Goal: Answer question/provide support

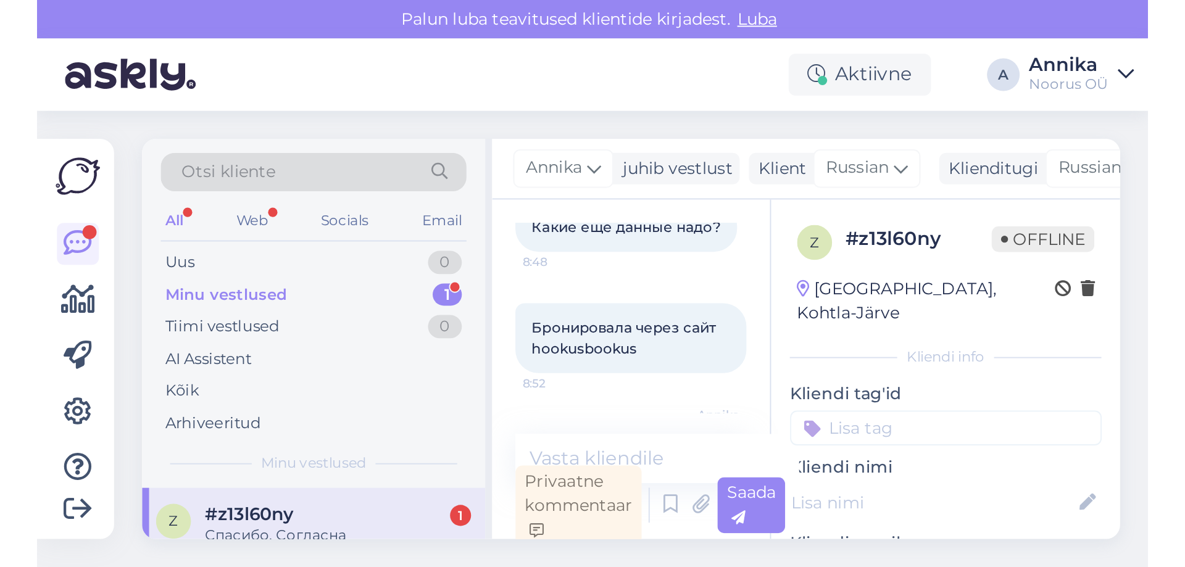
scroll to position [769, 0]
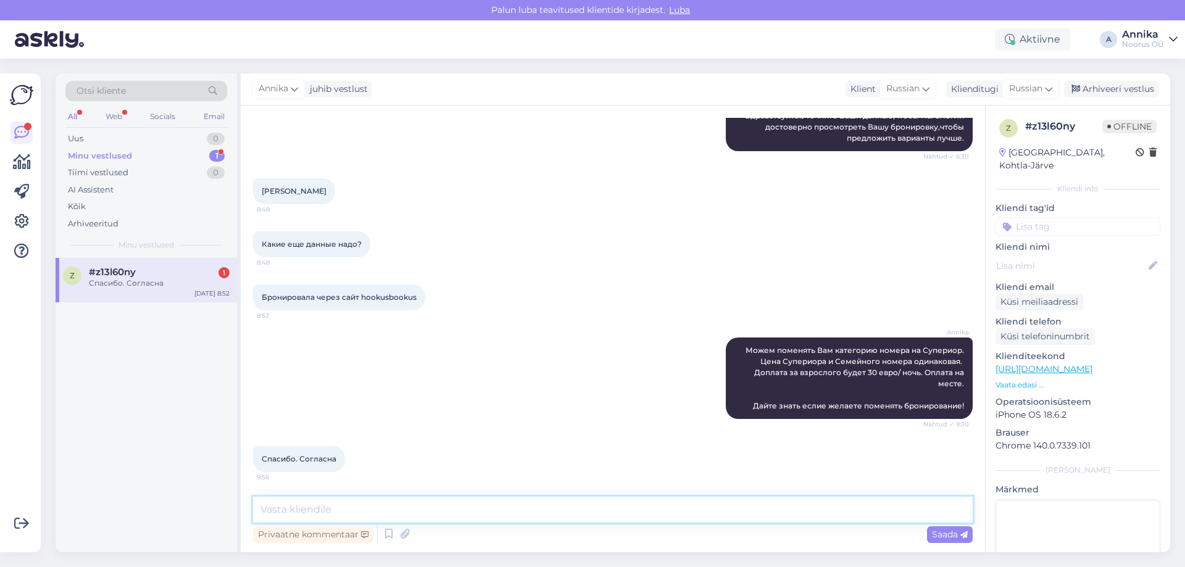
click at [388, 501] on textarea at bounding box center [613, 510] width 720 height 26
type textarea "д"
type textarea "Добрый"
type textarea "В"
click at [652, 516] on textarea "Бронирование поменено. Новое подтверждение отправили на почту" at bounding box center [613, 510] width 720 height 26
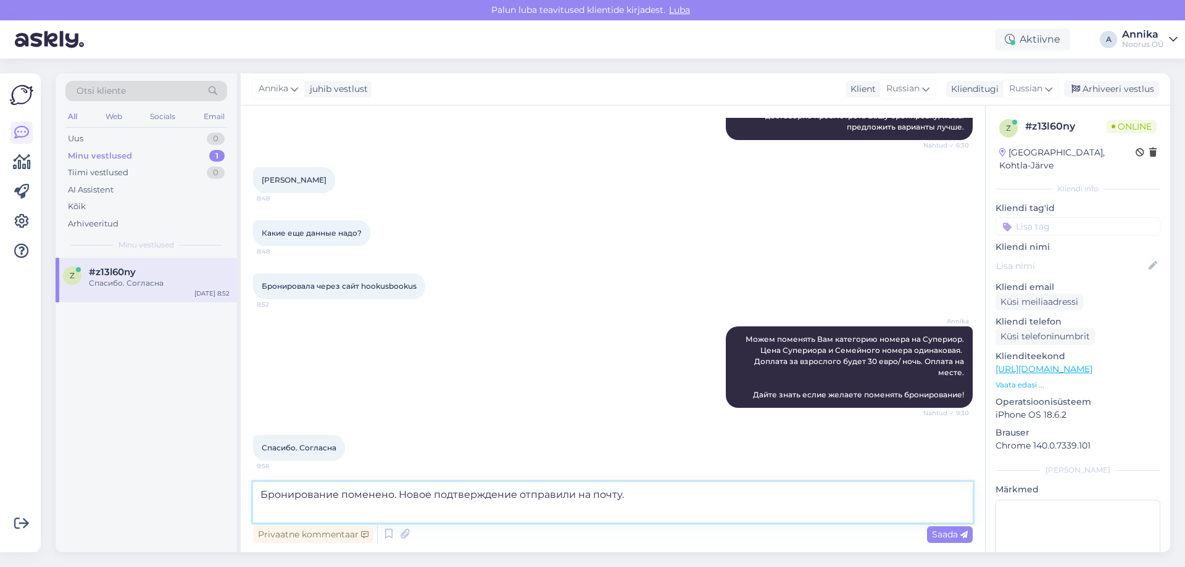
scroll to position [782, 0]
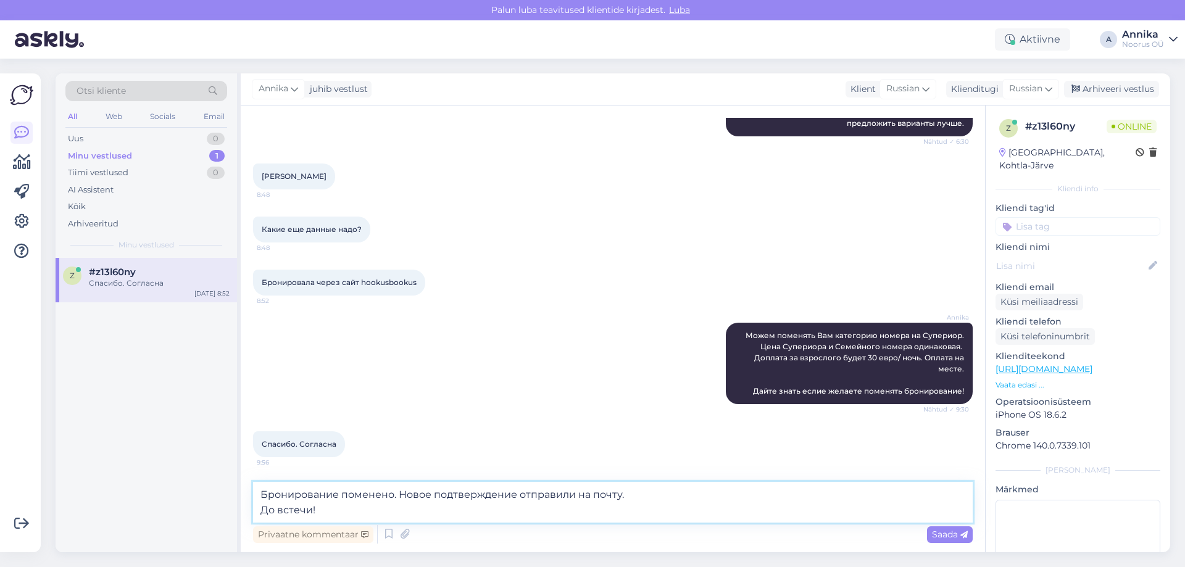
click at [368, 493] on textarea "Бронирование поменено. Новое подтверждение отправили на почту. До встечи!" at bounding box center [613, 502] width 720 height 41
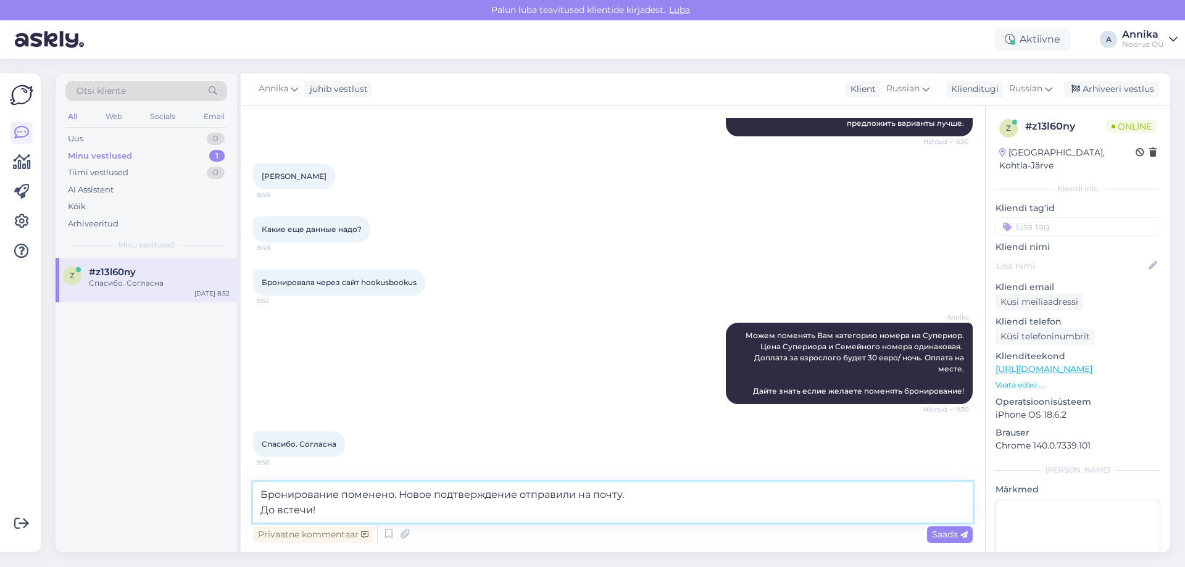
click at [368, 493] on textarea "Бронирование поменено. Новое подтверждение отправили на почту. До встечи!" at bounding box center [613, 502] width 720 height 41
click at [375, 507] on textarea "Бронирование поменено. Новое подтверждение отправили на почту. До встечи!" at bounding box center [613, 502] width 720 height 41
click at [377, 493] on textarea "Бронирование поменено. Новое подтверждение отправили на почту. До встечи!" at bounding box center [613, 502] width 720 height 41
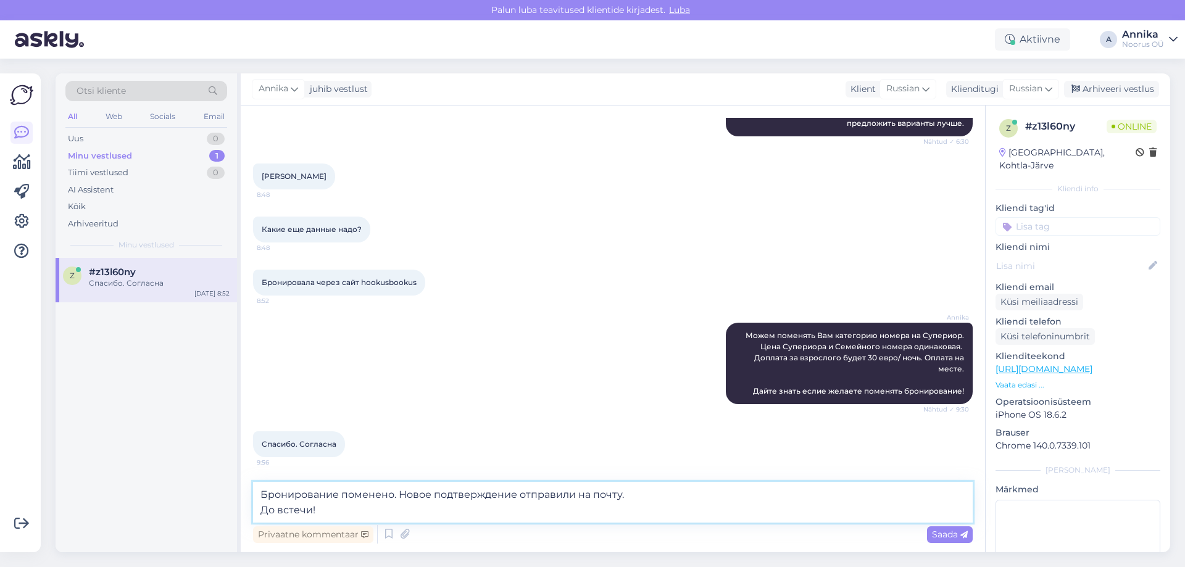
click at [377, 493] on textarea "Бронирование поменено. Новое подтверждение отправили на почту. До встечи!" at bounding box center [613, 502] width 720 height 41
click at [705, 511] on textarea "Бронирование изменили. Новое подтверждение отправили на почту. До встечи!" at bounding box center [613, 502] width 720 height 41
drag, startPoint x: 605, startPoint y: 495, endPoint x: 635, endPoint y: 496, distance: 30.3
click at [607, 494] on textarea "Бронирование изменили. Новое подтверждение отправили на почту. До встечи!" at bounding box center [613, 502] width 720 height 41
click at [642, 498] on textarea "Бронирование изменили. Новое подтверждение отправили на почту. До встечи!" at bounding box center [613, 502] width 720 height 41
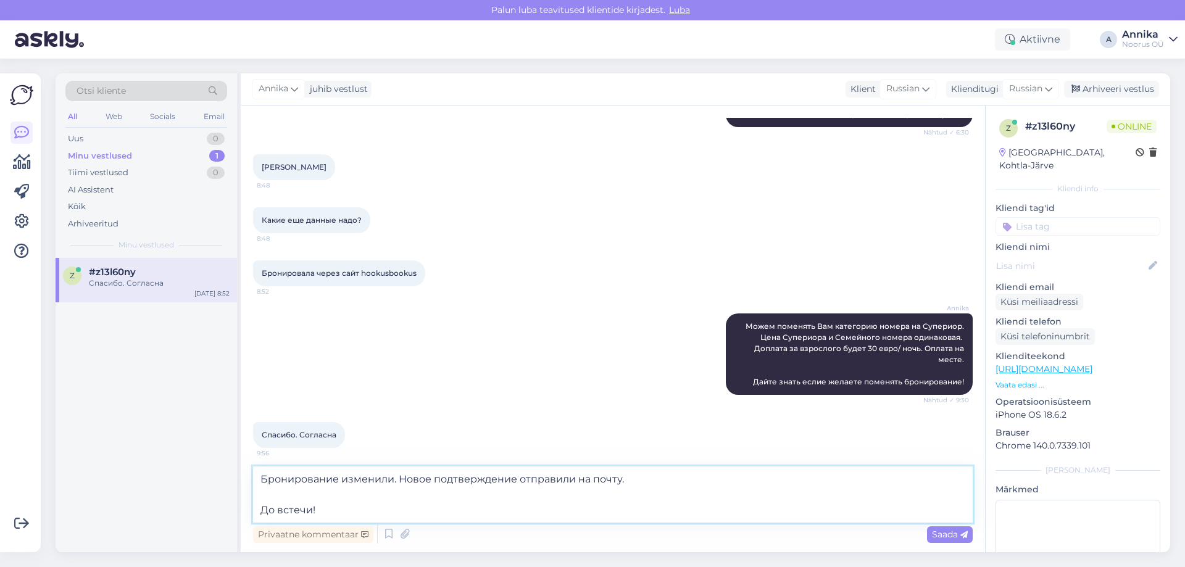
type textarea "Бронирование изменили. Новое подтверждение отправили на почту. До встечи!"
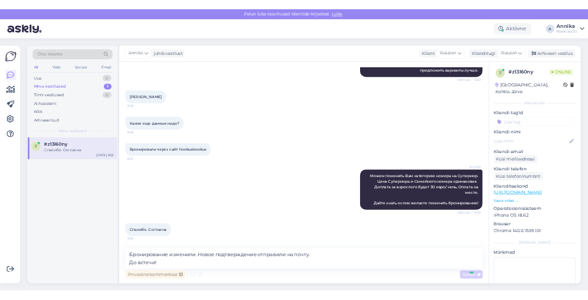
scroll to position [844, 0]
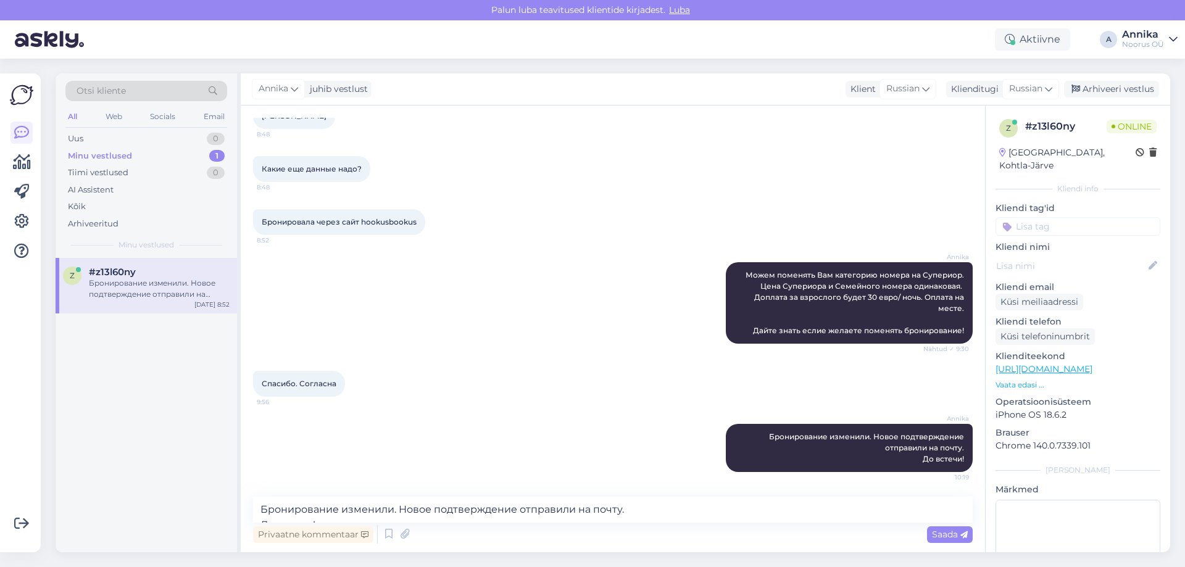
click at [501, 274] on div "[PERSON_NAME] поменять Вам категорию номера на Супериор. Цена Супериора и Семей…" at bounding box center [613, 303] width 720 height 109
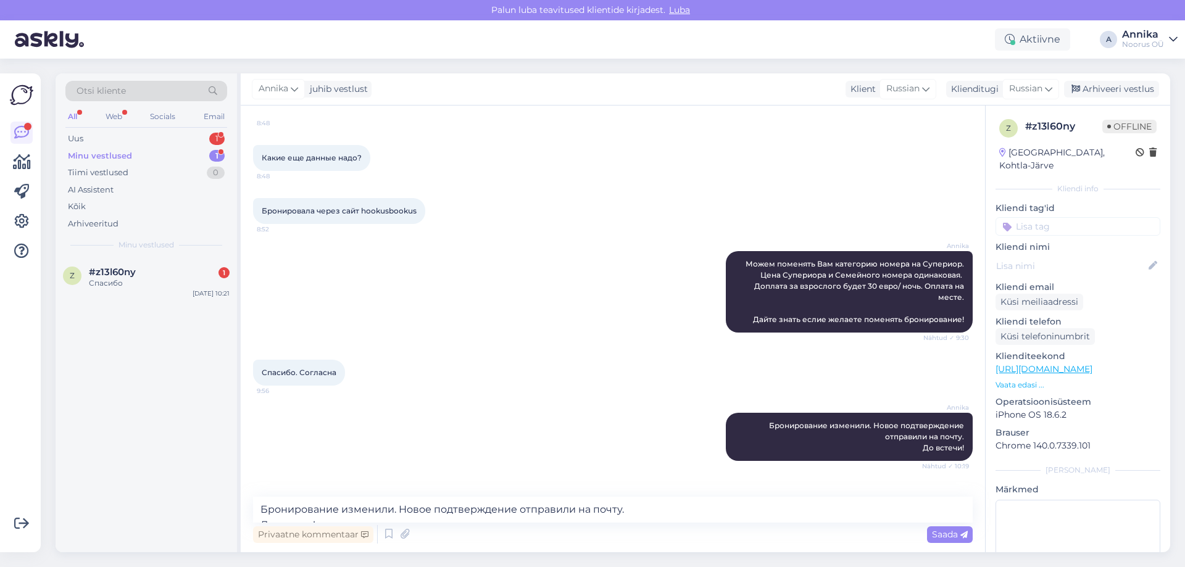
scroll to position [898, 0]
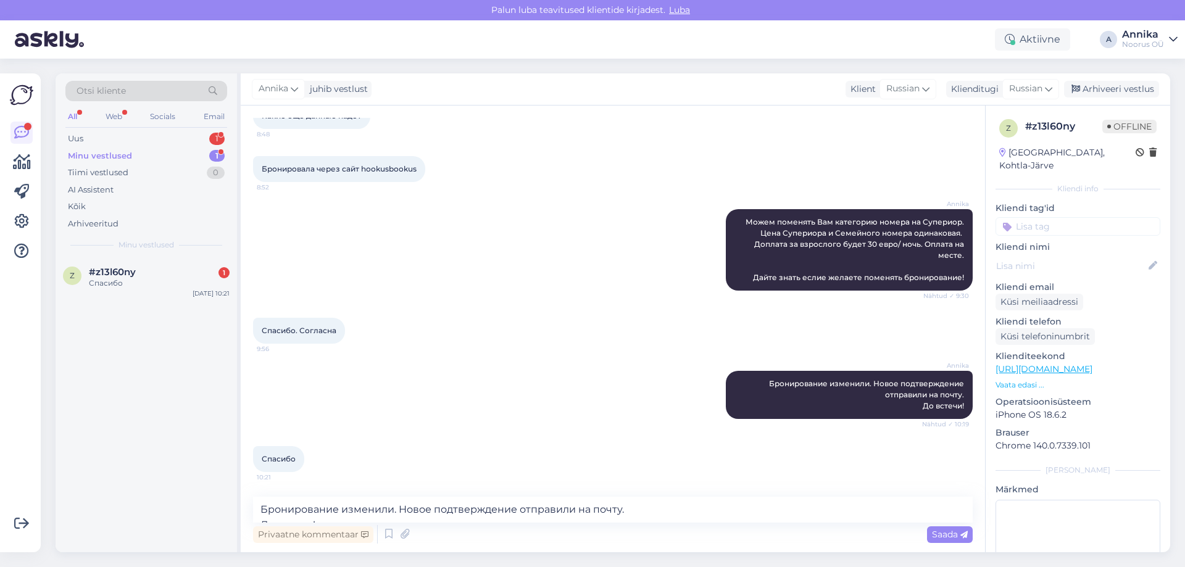
click at [1096, 78] on div "[PERSON_NAME] vestlust Klient [DEMOGRAPHIC_DATA] Klienditugi [DEMOGRAPHIC_DATA]…" at bounding box center [706, 89] width 930 height 32
click at [1096, 81] on div "Arhiveeri vestlus" at bounding box center [1111, 89] width 95 height 17
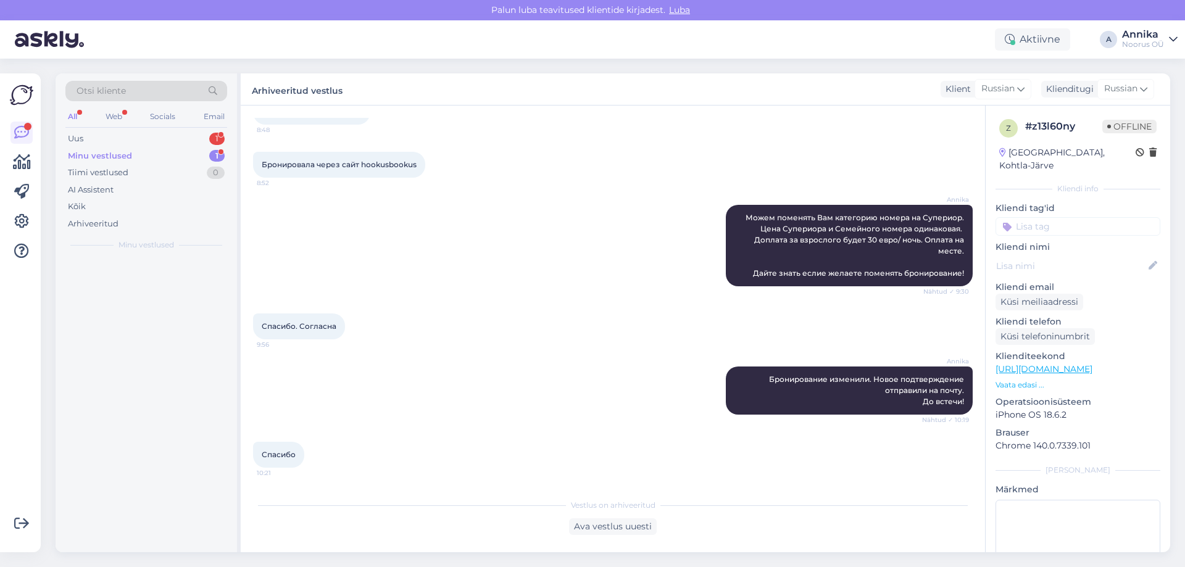
scroll to position [902, 0]
click at [123, 136] on div "Uus 1" at bounding box center [146, 138] width 162 height 17
click at [109, 280] on div "Здравствуйте! А можно отменить бронирование без потерь? У меня поменялись планы." at bounding box center [159, 289] width 141 height 22
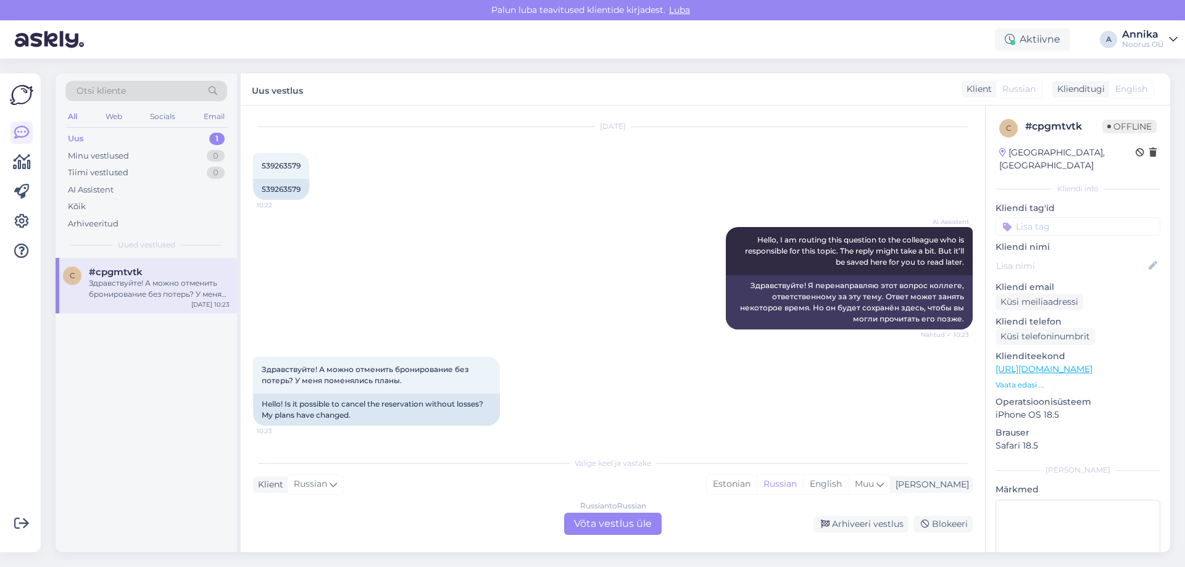
click at [581, 521] on div "Russian to Russian Võta vestlus üle" at bounding box center [613, 524] width 98 height 22
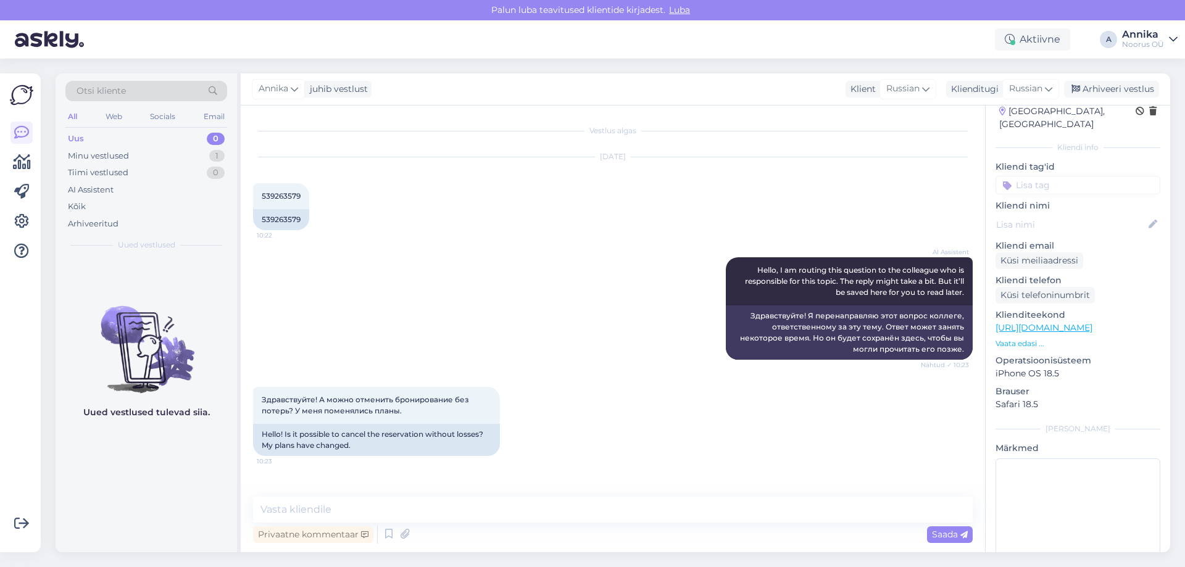
scroll to position [62, 0]
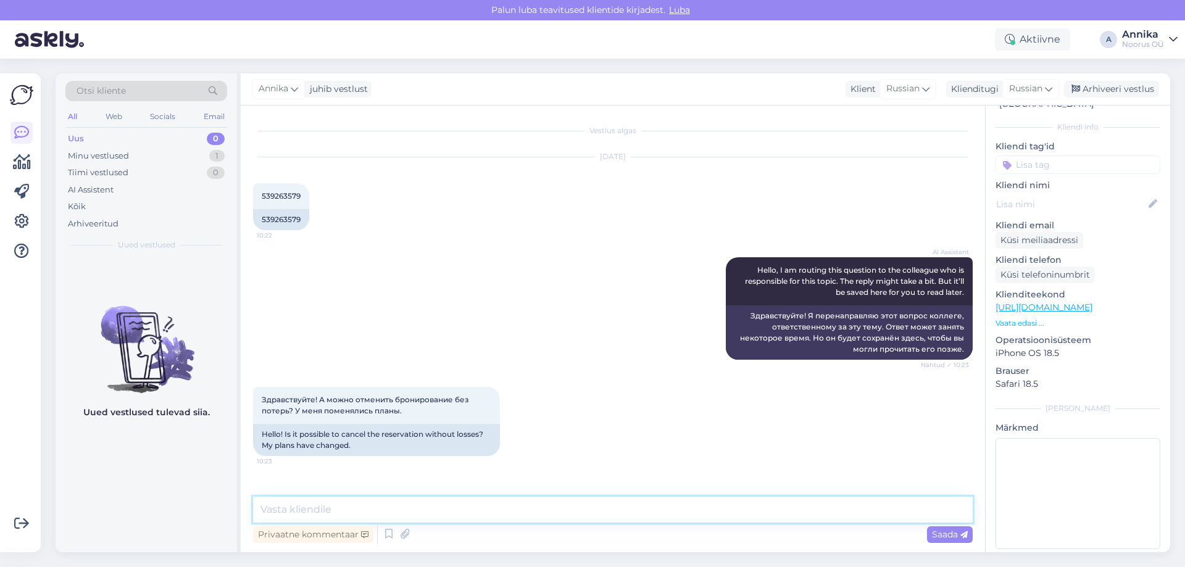
click at [354, 500] on textarea at bounding box center [613, 510] width 720 height 26
drag, startPoint x: 371, startPoint y: 526, endPoint x: 369, endPoint y: 519, distance: 7.0
click at [371, 525] on div "Privaatne kommentaar Saada" at bounding box center [613, 534] width 720 height 23
click at [370, 511] on textarea at bounding box center [613, 510] width 720 height 26
paste textarea "Добрый день! Бронирование отменено. Хорошего дня!"
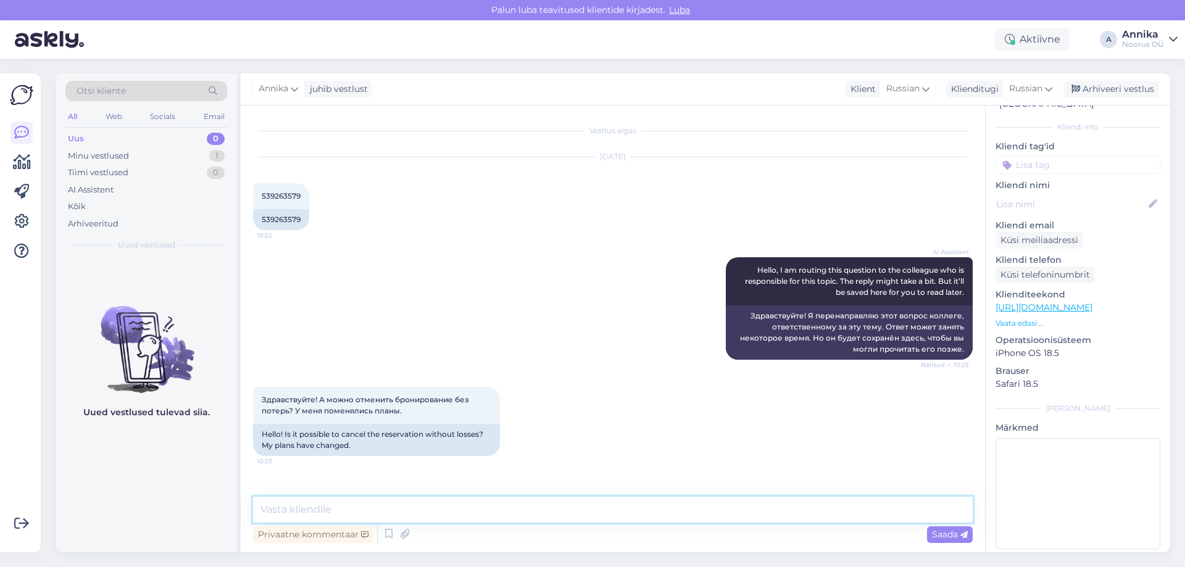
type textarea "Добрый день! Бронирование отменено. Хорошего дня!"
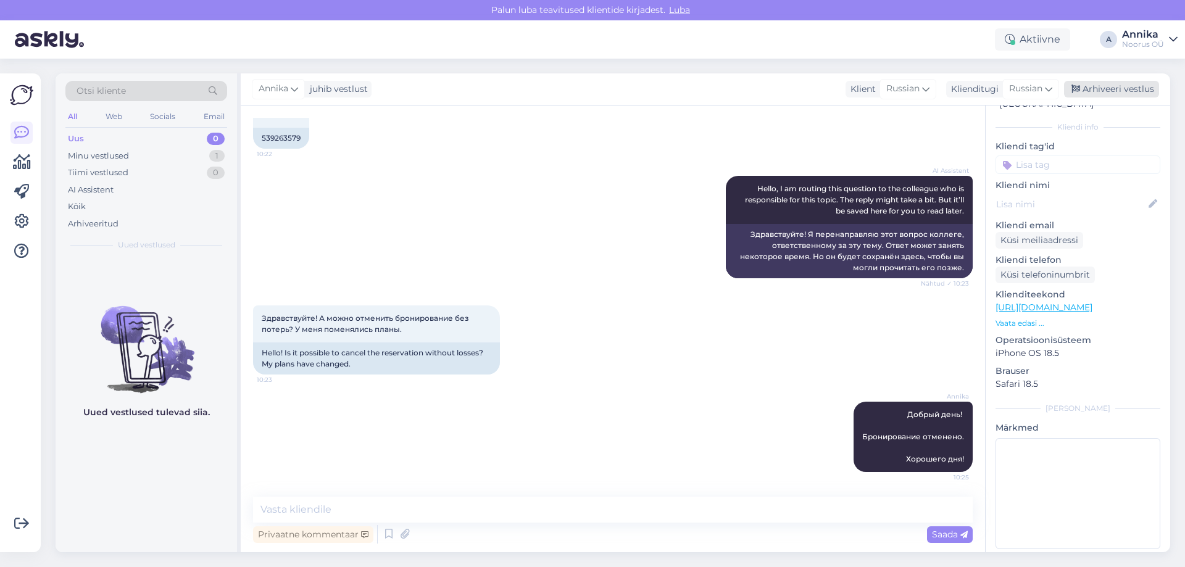
click at [1073, 83] on div "Arhiveeri vestlus" at bounding box center [1111, 89] width 95 height 17
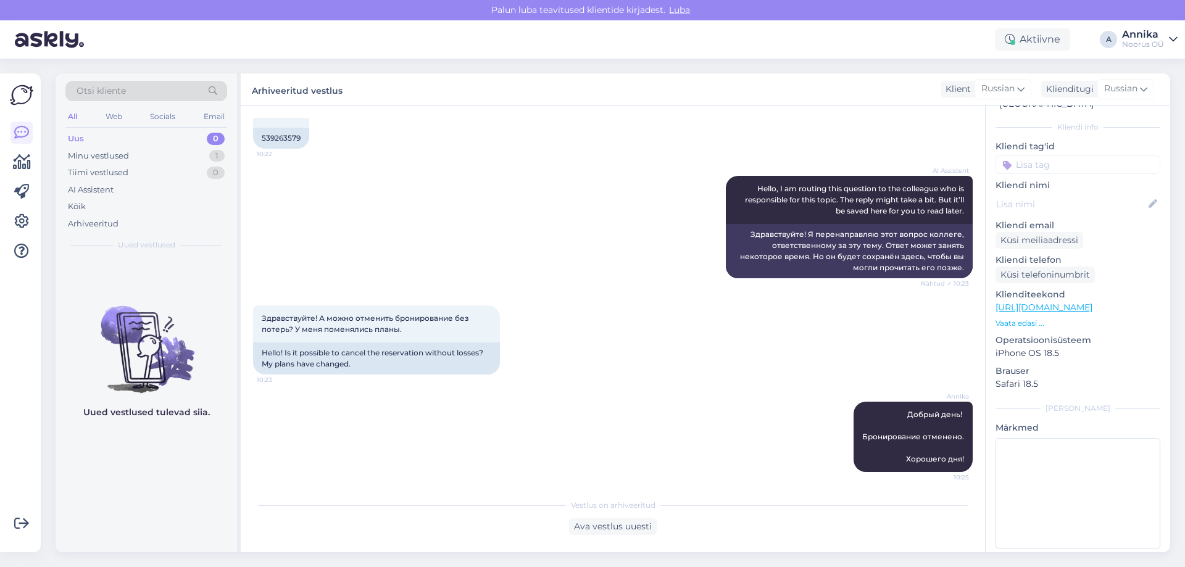
click at [160, 142] on div "Uus 0" at bounding box center [146, 138] width 162 height 17
click at [159, 148] on div "Minu vestlused 1" at bounding box center [146, 156] width 162 height 17
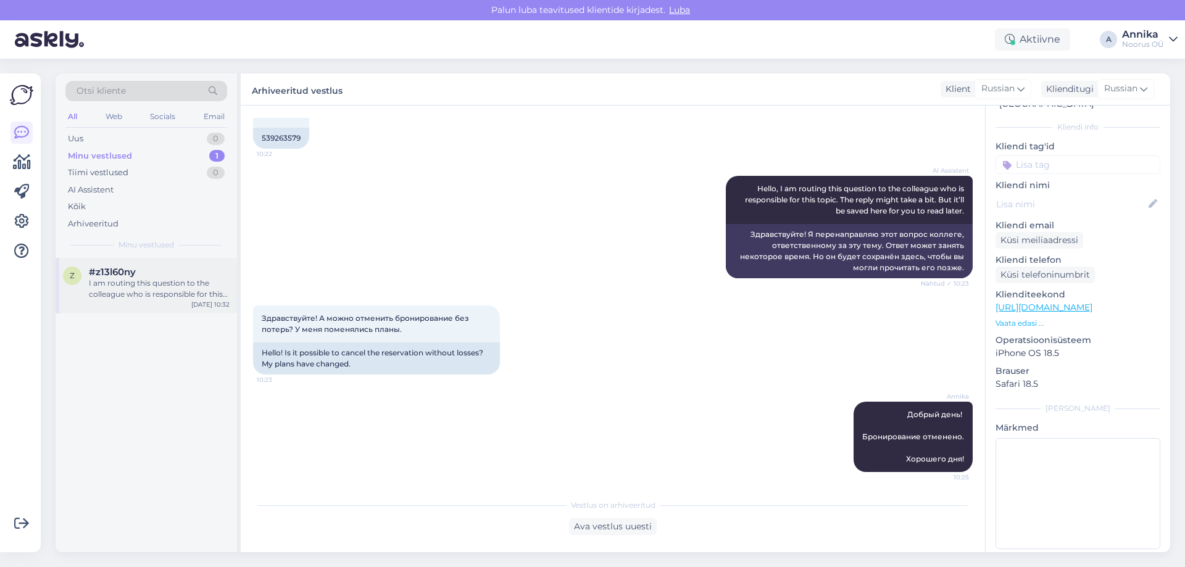
click at [121, 272] on span "#z13l60ny" at bounding box center [112, 272] width 47 height 11
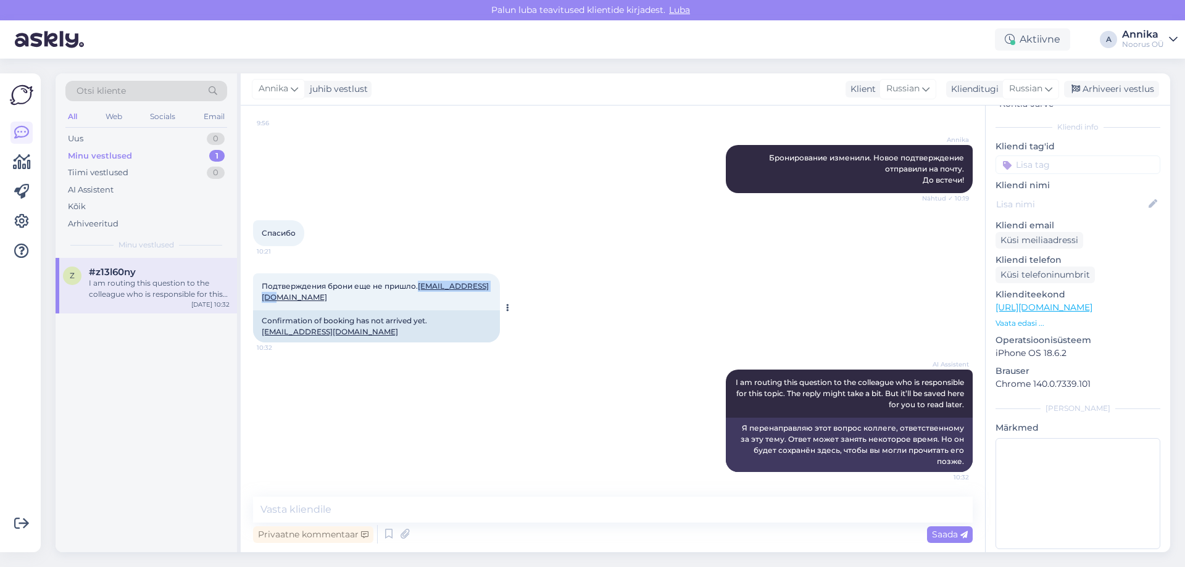
drag, startPoint x: 343, startPoint y: 298, endPoint x: 261, endPoint y: 304, distance: 82.3
click at [261, 304] on div "Подтверждения брони еще не пришло. [EMAIL_ADDRESS][DOMAIN_NAME] 10:32" at bounding box center [376, 291] width 247 height 37
copy link "[EMAIL_ADDRESS][DOMAIN_NAME]"
click at [685, 288] on div "Подтверждения брони еще не пришло. [EMAIL_ADDRESS][DOMAIN_NAME] 10:32 Confirmat…" at bounding box center [613, 308] width 720 height 96
click at [1149, 88] on div "Arhiveeri vestlus" at bounding box center [1111, 89] width 95 height 17
